Goal: Information Seeking & Learning: Learn about a topic

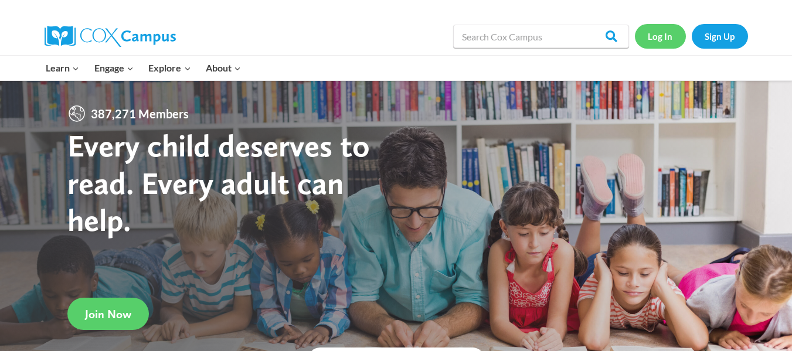
click at [647, 38] on link "Log In" at bounding box center [660, 36] width 51 height 24
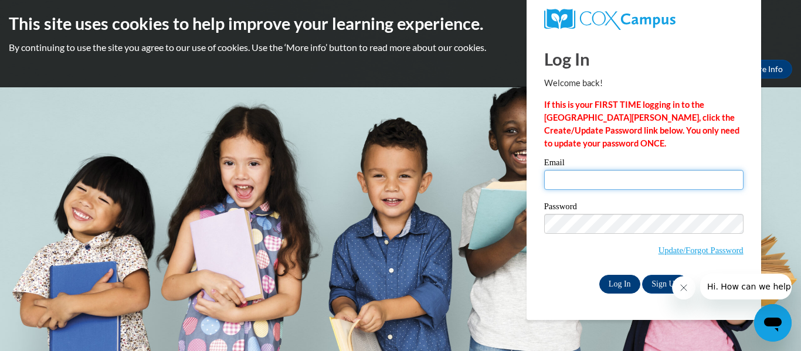
type input "sierraw@ymcaatlanta.org"
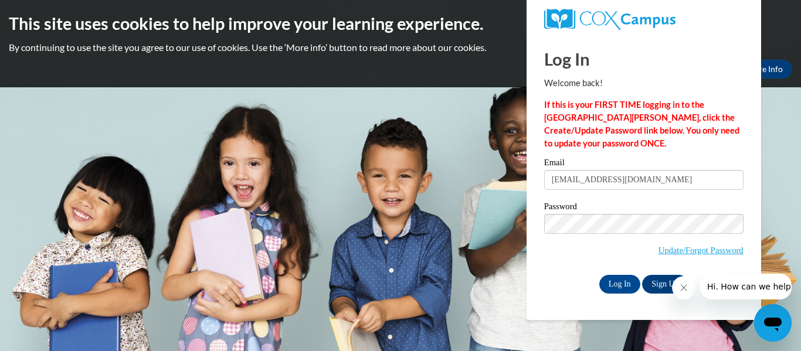
drag, startPoint x: 623, startPoint y: 285, endPoint x: 356, endPoint y: 245, distance: 269.7
click at [356, 245] on body "This site uses cookies to help improve your learning experience. By continuing …" at bounding box center [400, 175] width 801 height 351
drag, startPoint x: 615, startPoint y: 287, endPoint x: 435, endPoint y: 311, distance: 181.7
click at [435, 311] on body "This site uses cookies to help improve your learning experience. By continuing …" at bounding box center [400, 175] width 801 height 351
click at [628, 287] on input "Log In" at bounding box center [619, 284] width 41 height 19
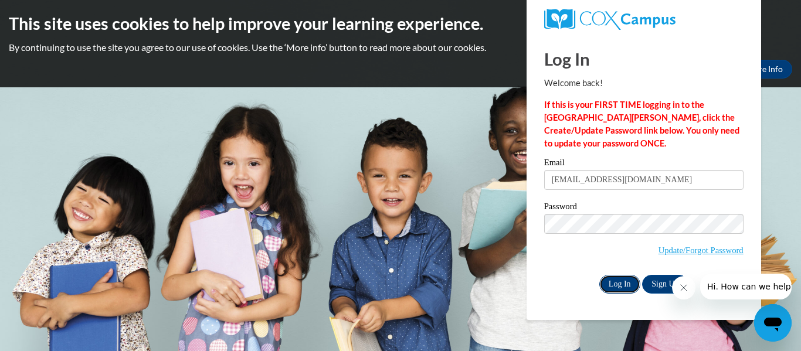
click at [628, 287] on input "Log In" at bounding box center [619, 284] width 41 height 19
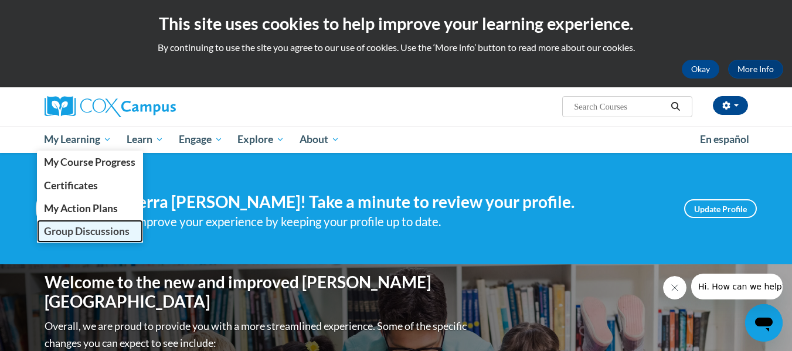
click at [100, 223] on link "Group Discussions" at bounding box center [90, 231] width 107 height 23
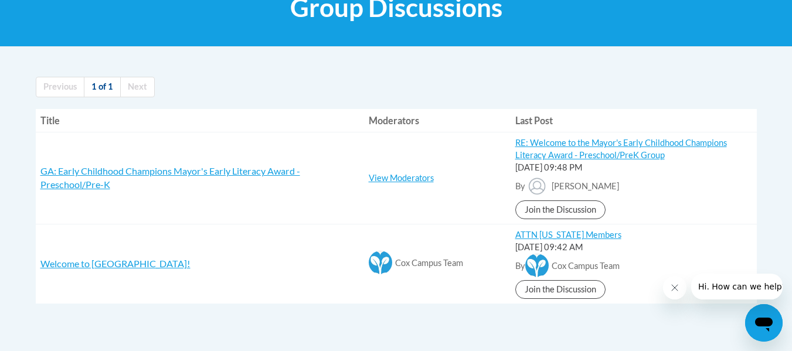
scroll to position [221, 0]
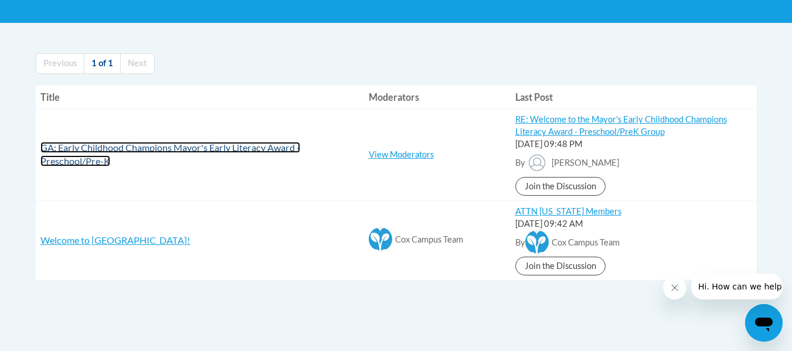
click at [97, 151] on span "GA: Early Childhood Champions Mayor's Early Literacy Award - Preschool/Pre-K" at bounding box center [170, 154] width 260 height 25
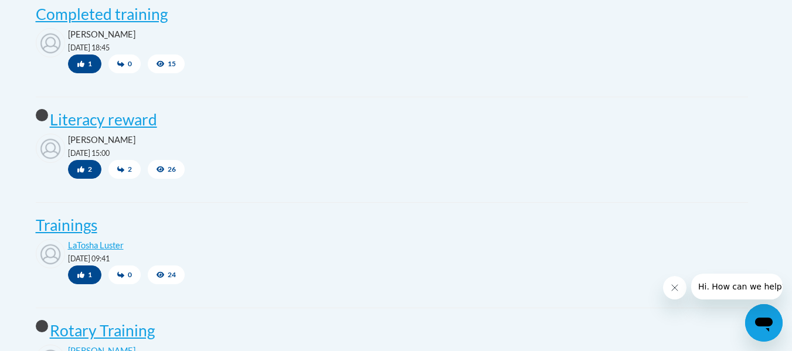
scroll to position [674, 0]
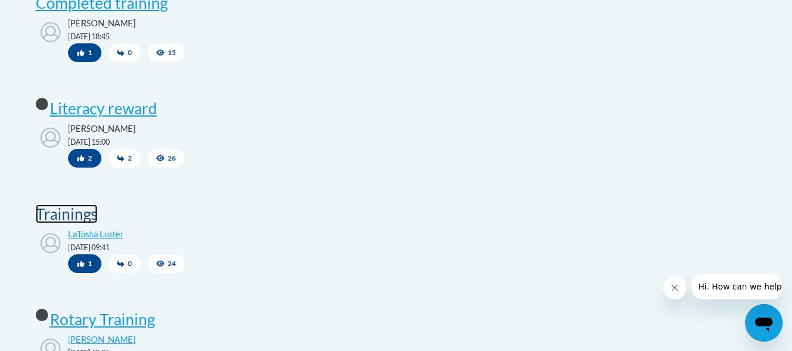
click at [63, 210] on post "Trainings" at bounding box center [67, 214] width 62 height 19
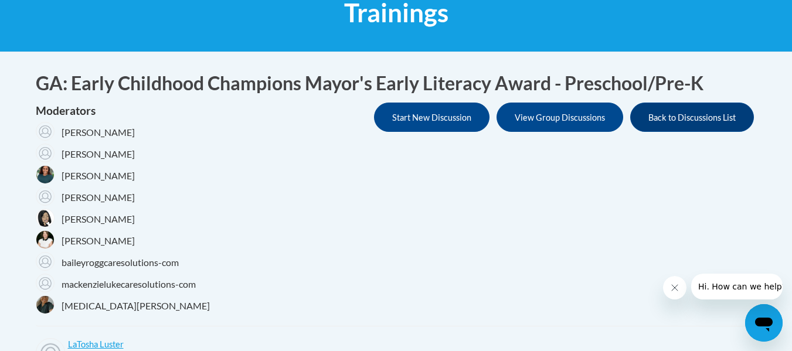
scroll to position [69, 0]
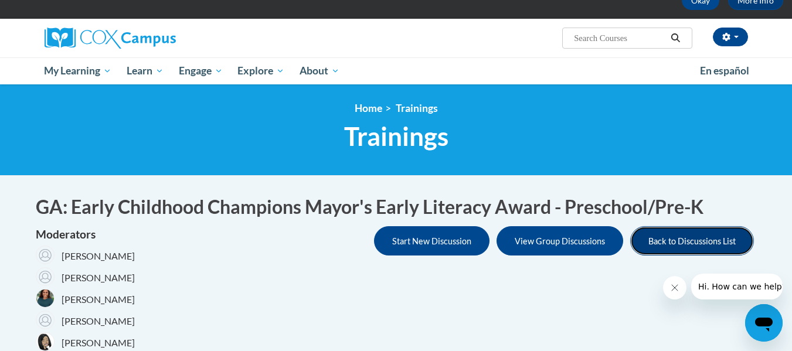
click at [657, 236] on button "Back to Discussions List" at bounding box center [692, 240] width 124 height 29
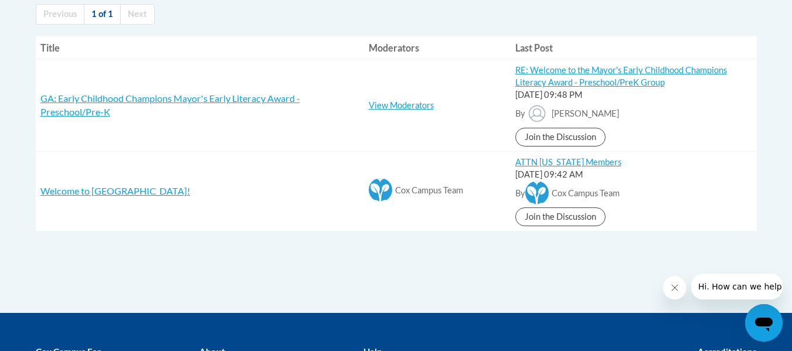
scroll to position [272, 0]
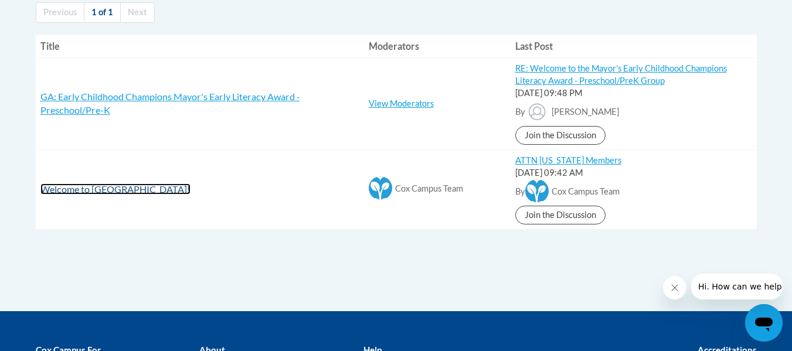
click at [118, 192] on span "Welcome to [GEOGRAPHIC_DATA]!" at bounding box center [115, 189] width 150 height 11
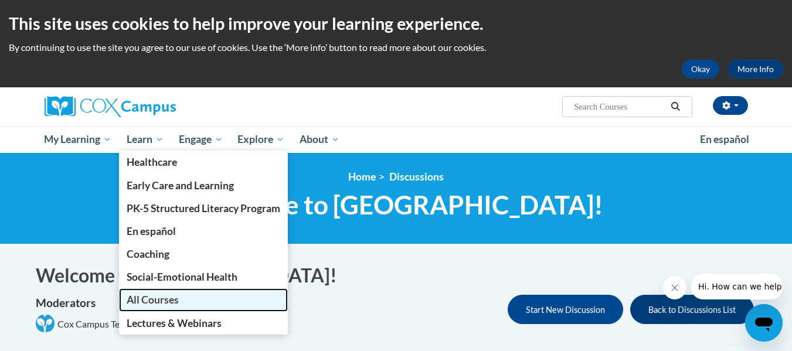
click at [144, 300] on span "All Courses" at bounding box center [153, 300] width 52 height 12
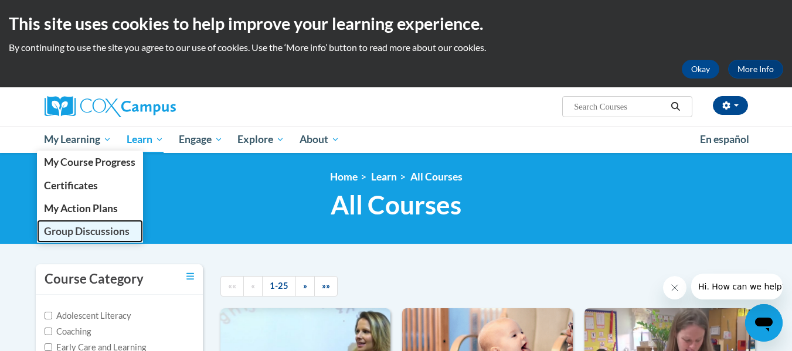
click at [98, 225] on span "Group Discussions" at bounding box center [87, 231] width 86 height 12
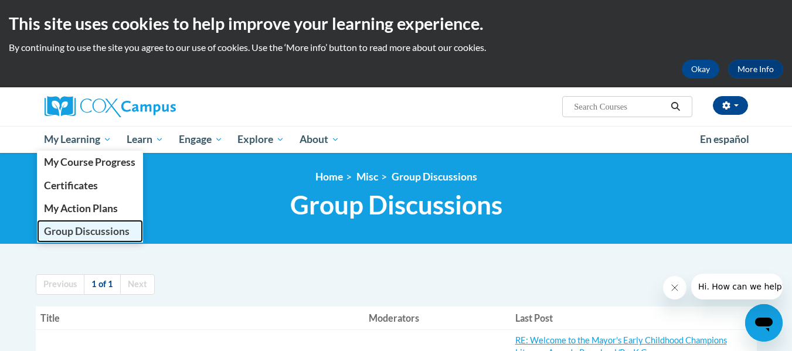
click at [92, 222] on link "Group Discussions" at bounding box center [90, 231] width 107 height 23
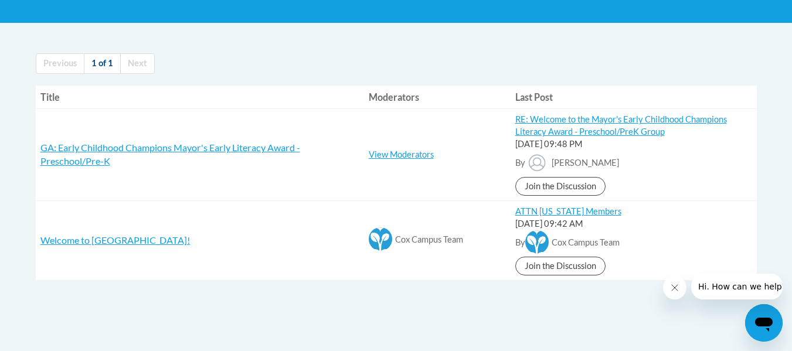
scroll to position [229, 0]
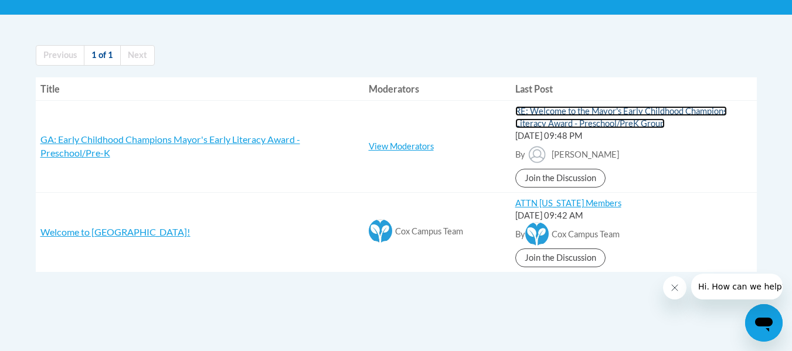
click at [617, 115] on link "RE: Welcome to the Mayor's Early Childhood Champions Literacy Award - Preschool…" at bounding box center [621, 117] width 212 height 22
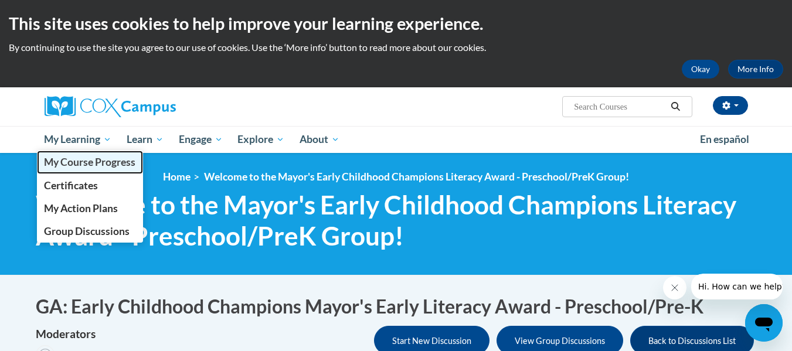
click at [80, 161] on span "My Course Progress" at bounding box center [89, 162] width 91 height 12
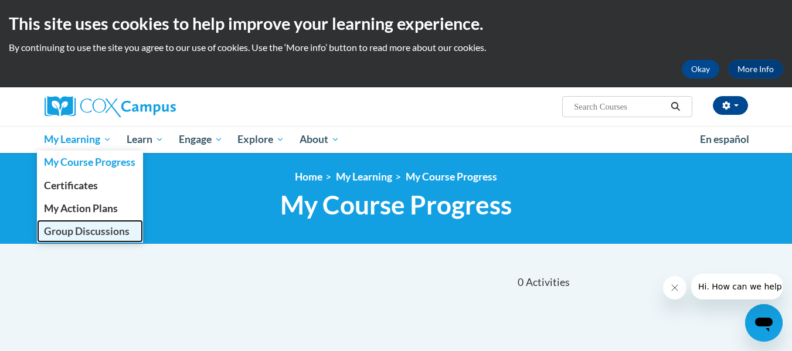
click at [92, 230] on span "Group Discussions" at bounding box center [87, 231] width 86 height 12
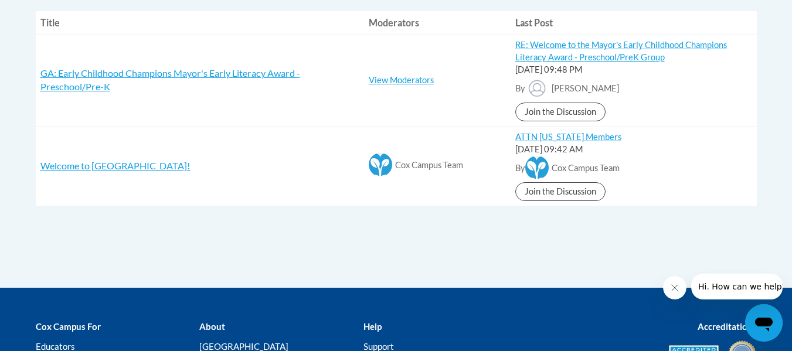
scroll to position [298, 0]
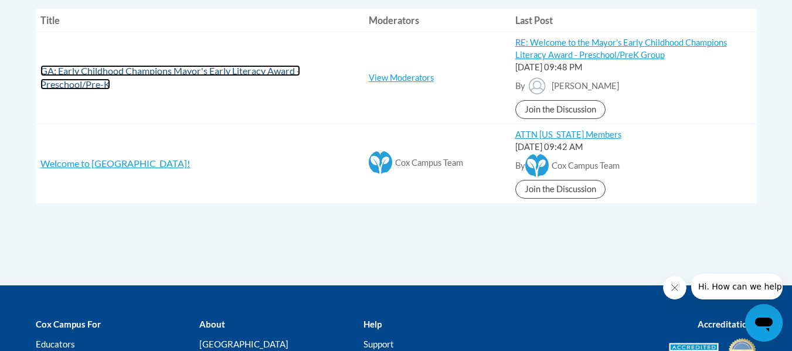
click at [202, 74] on span "GA: Early Childhood Champions Mayor's Early Literacy Award - Preschool/Pre-K" at bounding box center [170, 77] width 260 height 25
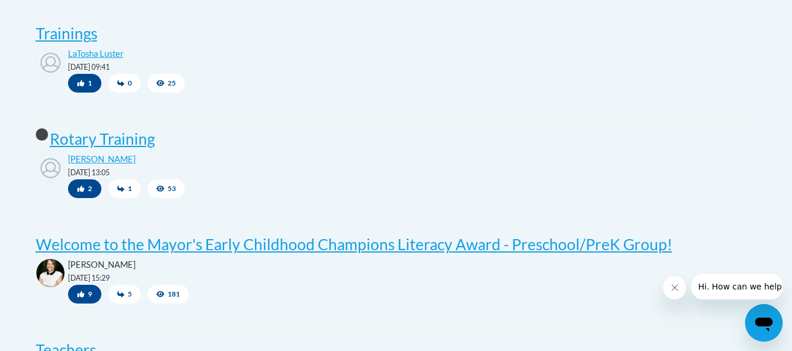
scroll to position [863, 0]
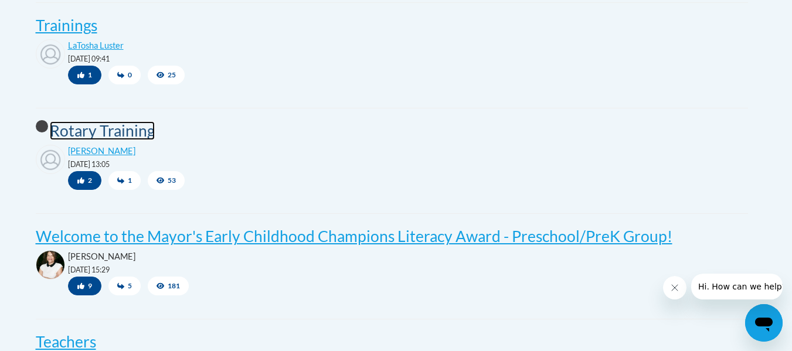
click at [128, 127] on post "Rotary Training" at bounding box center [102, 130] width 105 height 19
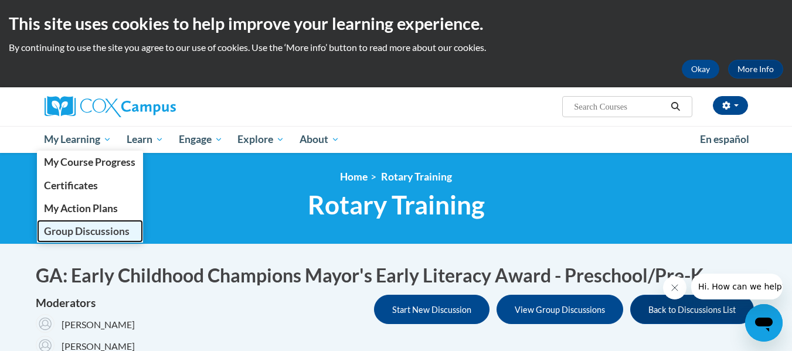
click at [94, 225] on span "Group Discussions" at bounding box center [87, 231] width 86 height 12
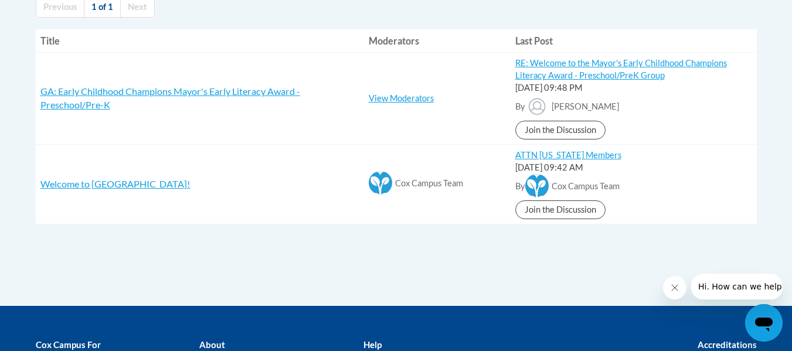
scroll to position [274, 0]
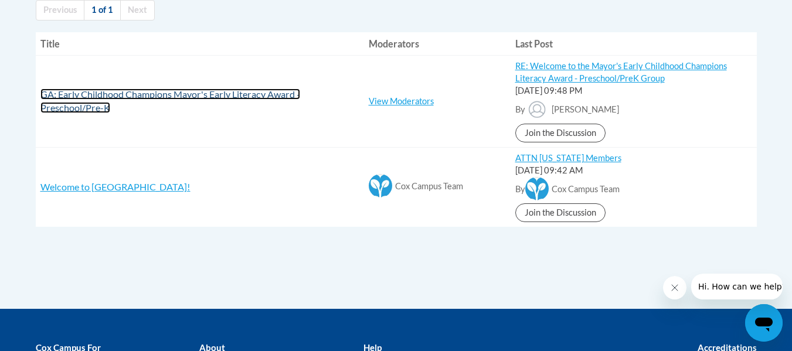
click at [283, 92] on span "GA: Early Childhood Champions Mayor's Early Literacy Award - Preschool/Pre-K" at bounding box center [170, 101] width 260 height 25
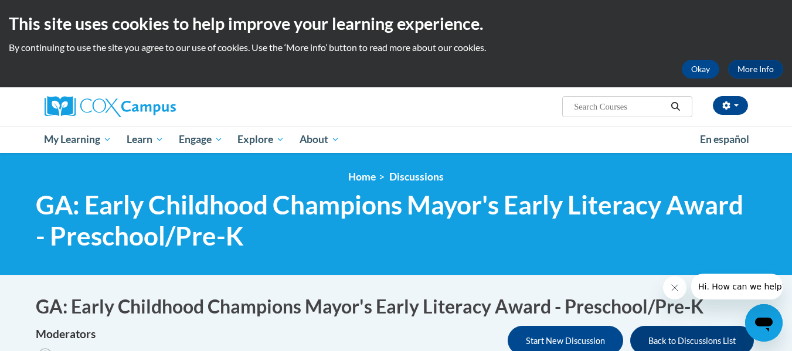
click at [613, 108] on input "Search..." at bounding box center [620, 107] width 94 height 14
type input "trainings"
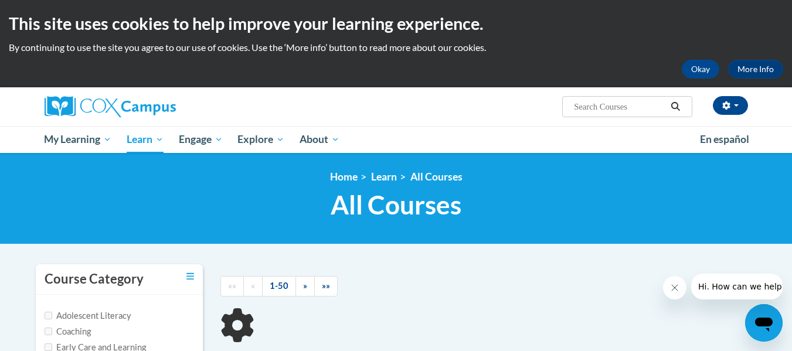
type input "trainings"
